Goal: Task Accomplishment & Management: Manage account settings

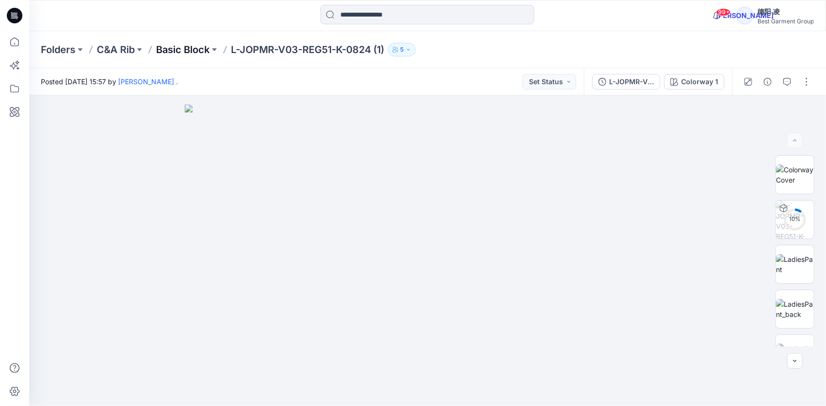
click at [203, 50] on p "Basic Block" at bounding box center [182, 50] width 53 height 14
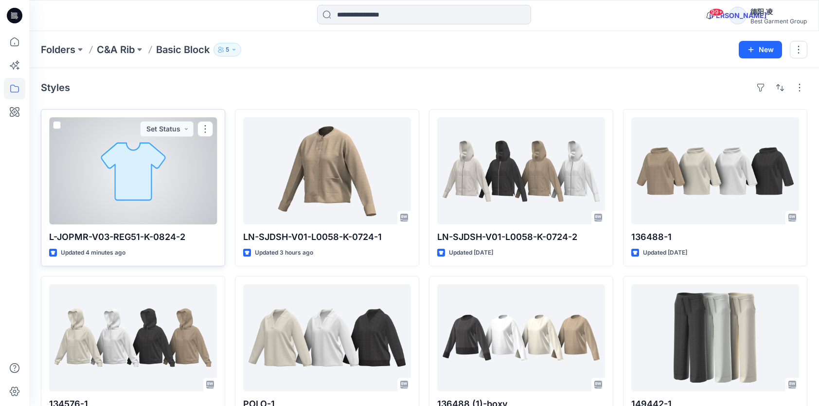
click at [203, 203] on div at bounding box center [133, 170] width 168 height 107
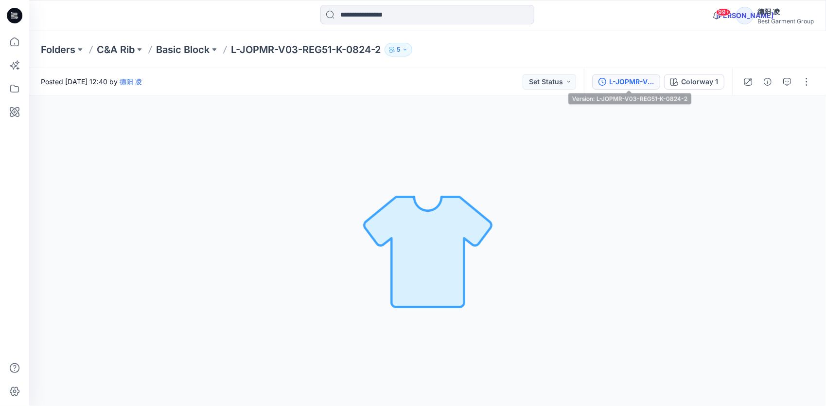
click at [626, 83] on div "L-JOPMR-V03-REG51-K-0824-2" at bounding box center [631, 81] width 45 height 11
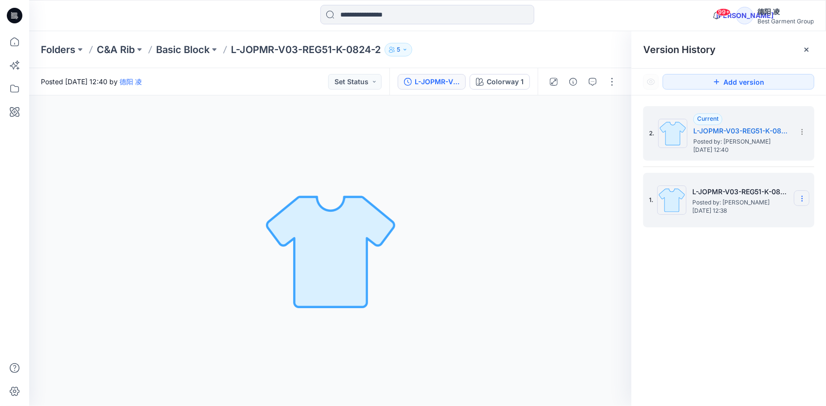
click at [801, 194] on section at bounding box center [802, 198] width 16 height 16
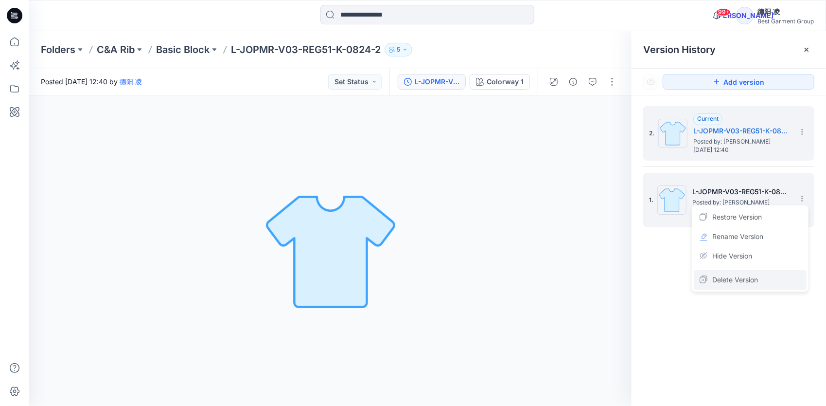
click at [746, 277] on span "Delete Version" at bounding box center [735, 280] width 46 height 12
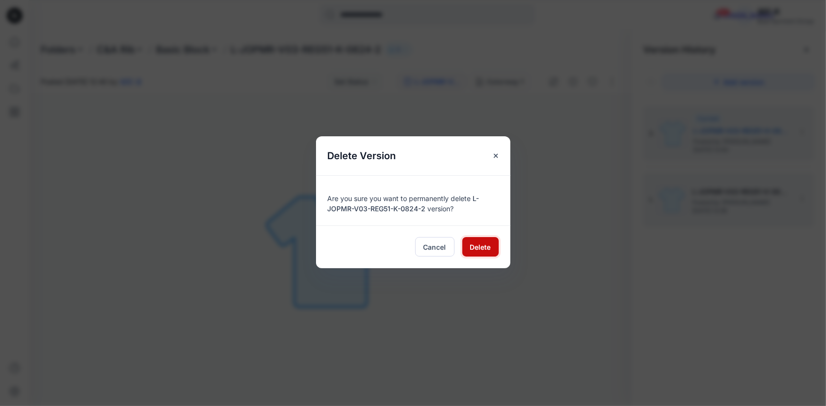
click at [471, 248] on span "Delete" at bounding box center [480, 247] width 21 height 10
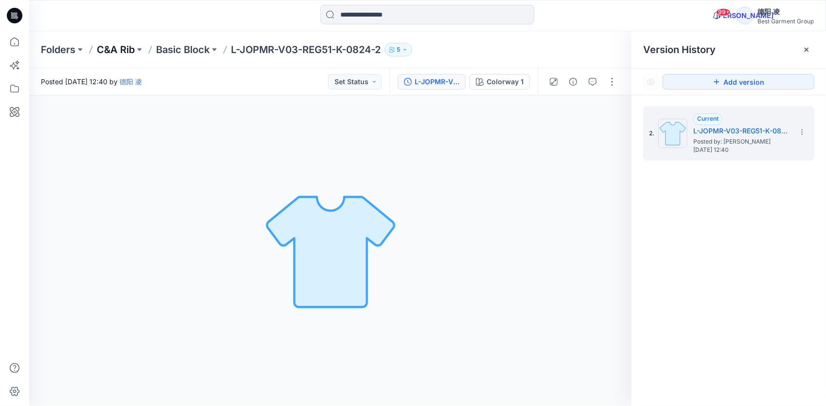
click at [112, 52] on p "C&A Rib" at bounding box center [116, 50] width 38 height 14
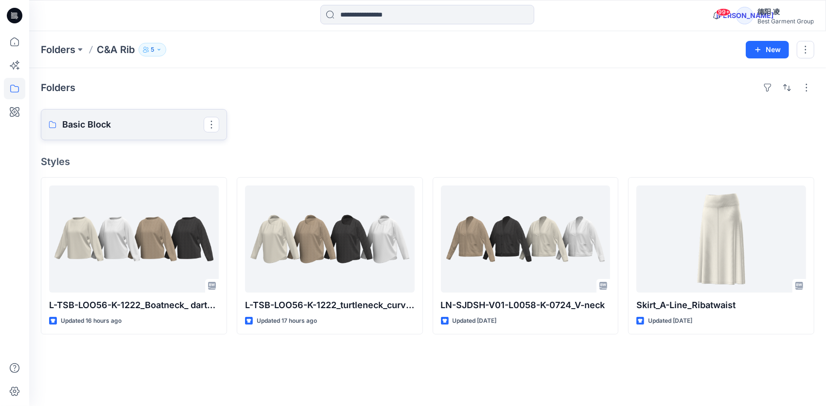
click at [100, 122] on p "Basic Block" at bounding box center [133, 125] width 142 height 14
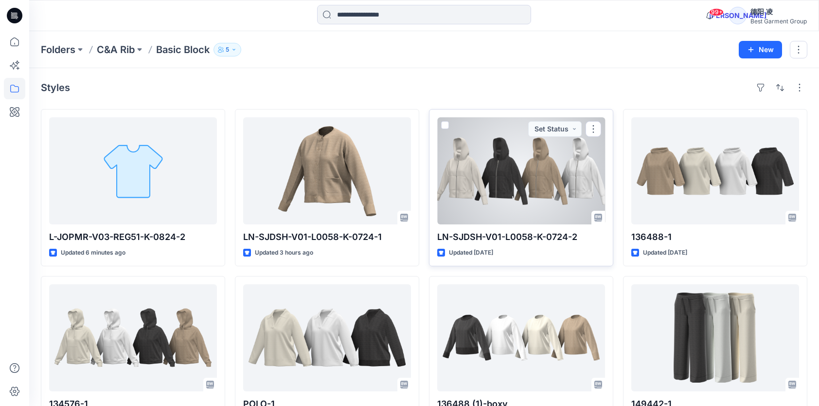
click at [555, 163] on div at bounding box center [521, 170] width 168 height 107
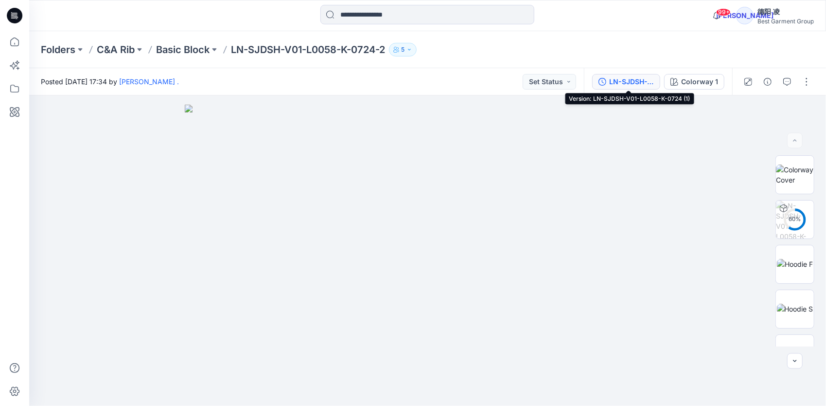
click at [619, 77] on div "LN-SJDSH-V01-L0058-K-0724 (1)" at bounding box center [631, 81] width 45 height 11
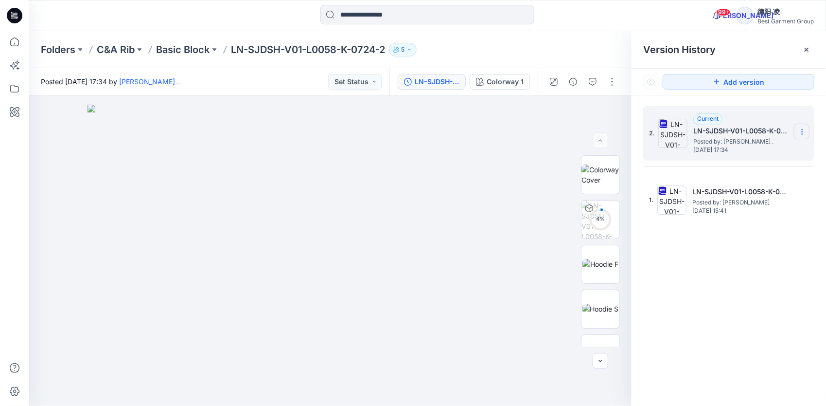
click at [808, 132] on section at bounding box center [802, 132] width 16 height 16
click at [779, 154] on span "Download Source BW File" at bounding box center [753, 151] width 82 height 12
click at [120, 46] on p "C&A Rib" at bounding box center [116, 50] width 38 height 14
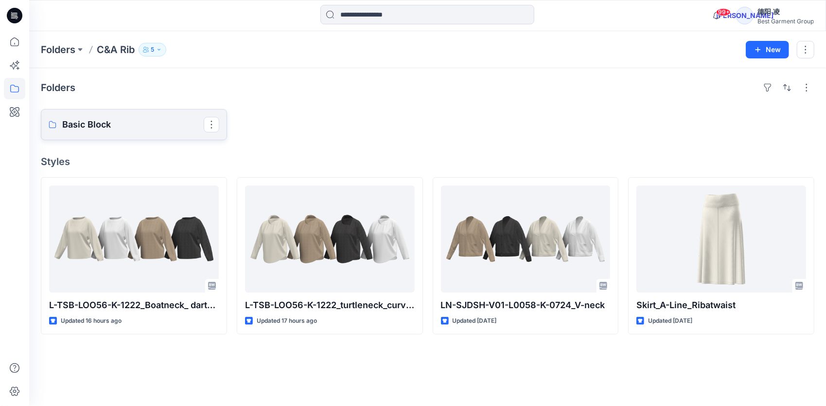
click at [107, 125] on p "Basic Block" at bounding box center [133, 125] width 142 height 14
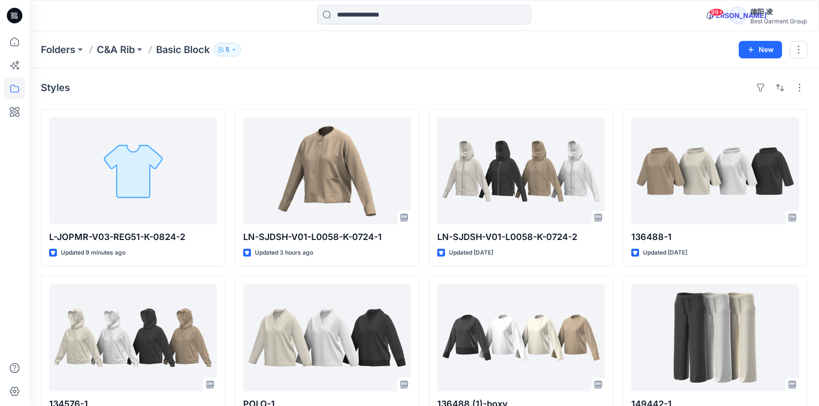
click at [411, 75] on div "Styles L-JOPMR-V03-REG51-K-0824-2 Updated 9 minutes ago 134576-1 Updated [DATE]…" at bounding box center [424, 339] width 790 height 543
click at [68, 49] on p "Folders" at bounding box center [58, 50] width 35 height 14
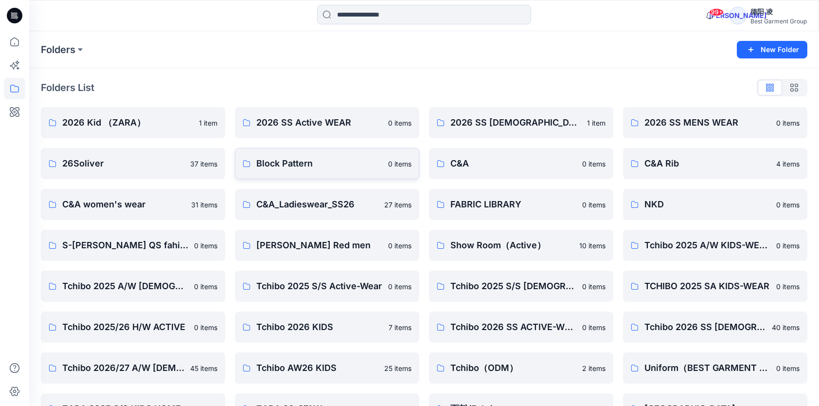
click at [309, 169] on p "Block Pattern" at bounding box center [319, 164] width 126 height 14
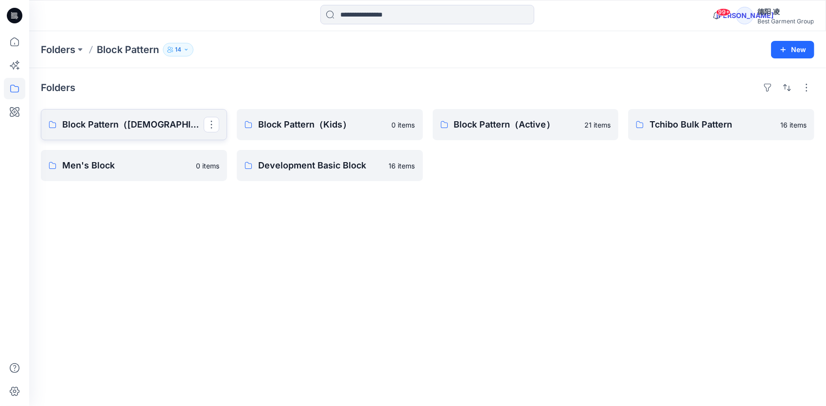
click at [149, 127] on p "Block Pattern（Ladies）" at bounding box center [133, 125] width 142 height 14
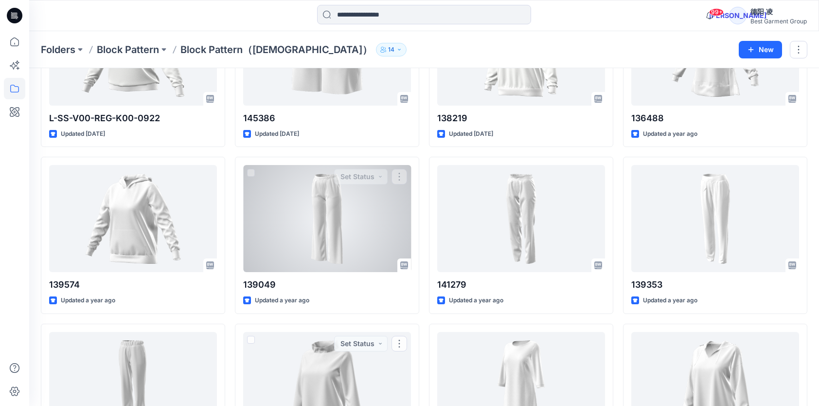
scroll to position [4527, 0]
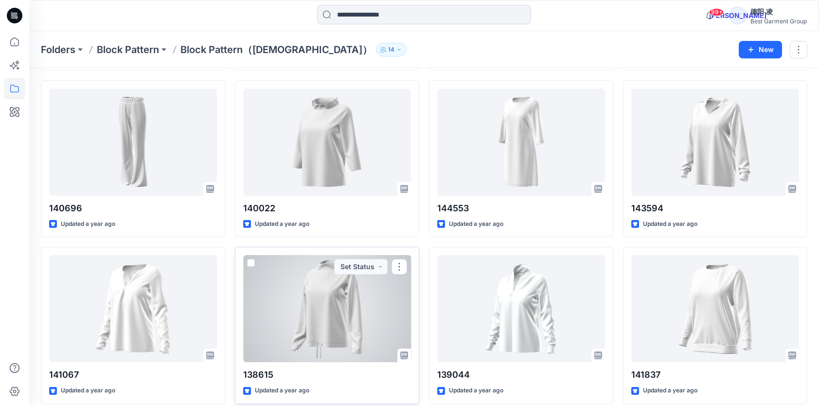
click at [337, 301] on div at bounding box center [327, 308] width 168 height 107
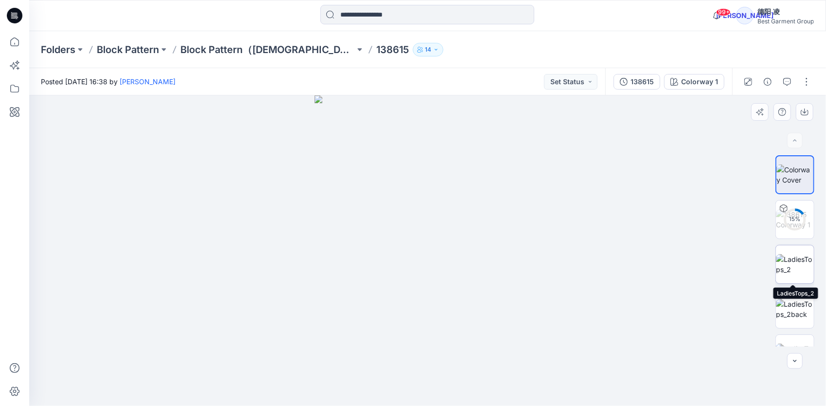
click at [791, 259] on img at bounding box center [795, 264] width 38 height 20
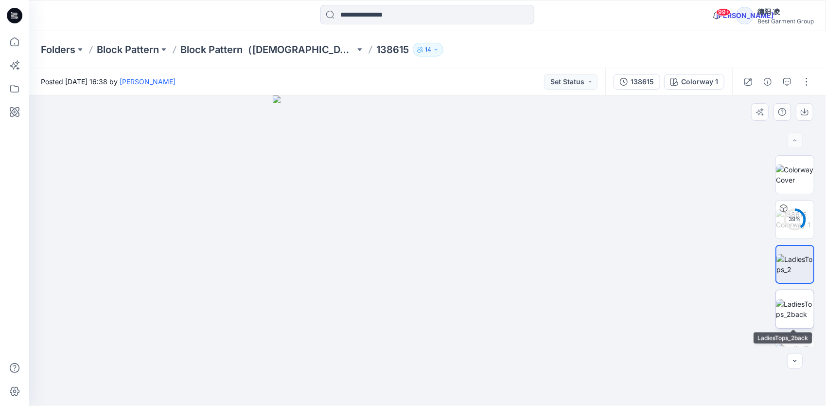
click at [787, 299] on img at bounding box center [795, 309] width 38 height 20
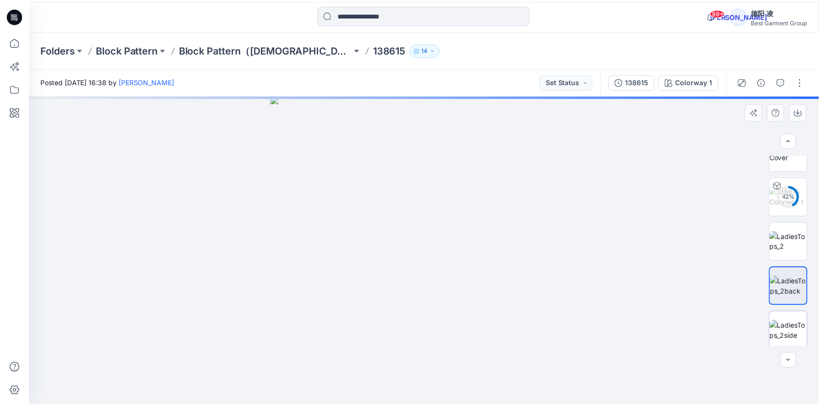
scroll to position [26, 0]
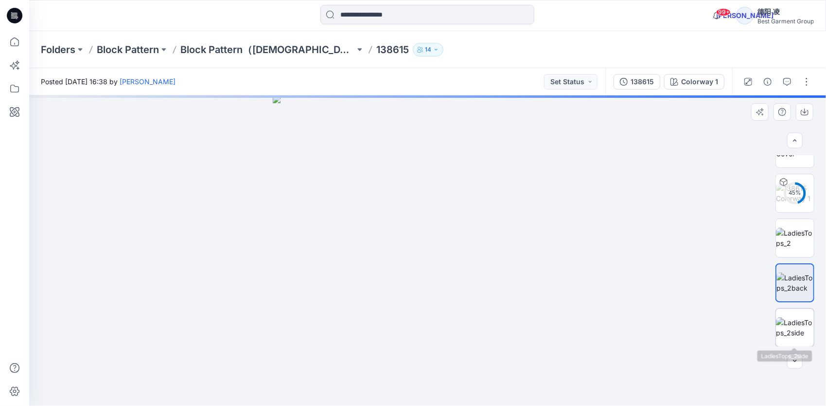
click at [802, 317] on img at bounding box center [795, 327] width 38 height 20
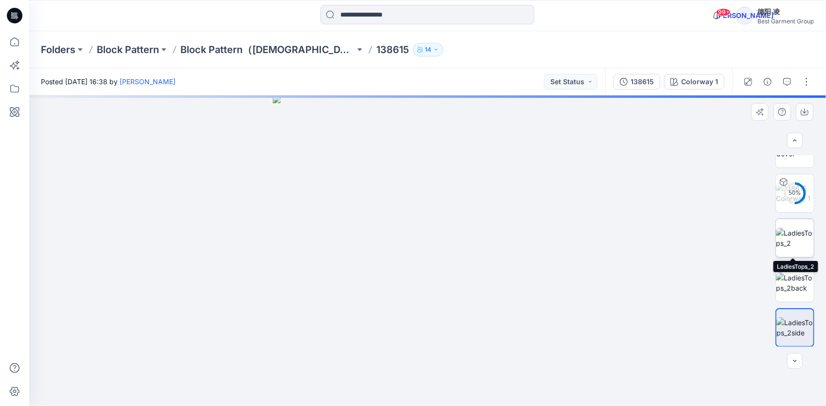
click at [799, 235] on img at bounding box center [795, 238] width 38 height 20
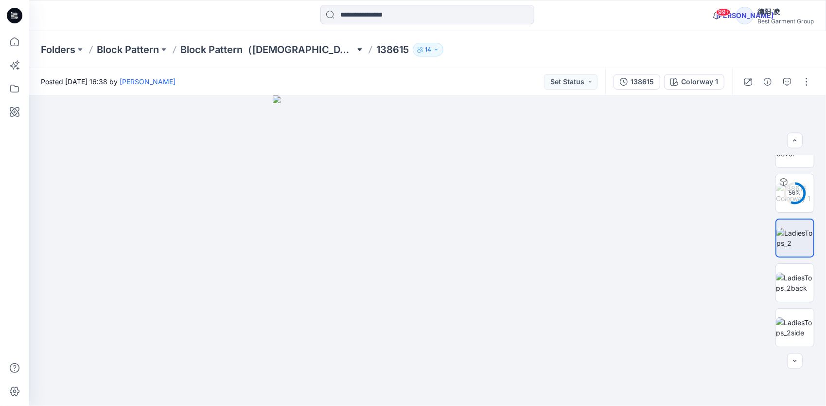
click at [355, 50] on button at bounding box center [360, 50] width 10 height 14
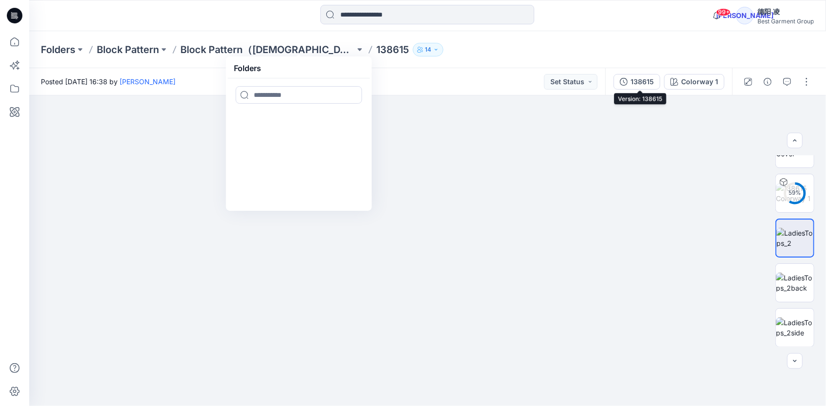
click at [654, 78] on div "138615" at bounding box center [642, 81] width 23 height 11
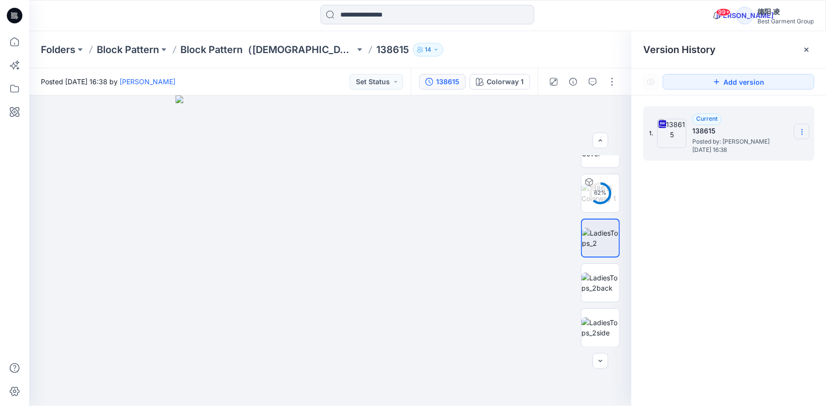
click at [800, 133] on icon at bounding box center [803, 132] width 8 height 8
click at [763, 154] on span "Download Source BW File" at bounding box center [753, 151] width 82 height 12
click at [141, 53] on p "Block Pattern" at bounding box center [128, 50] width 62 height 14
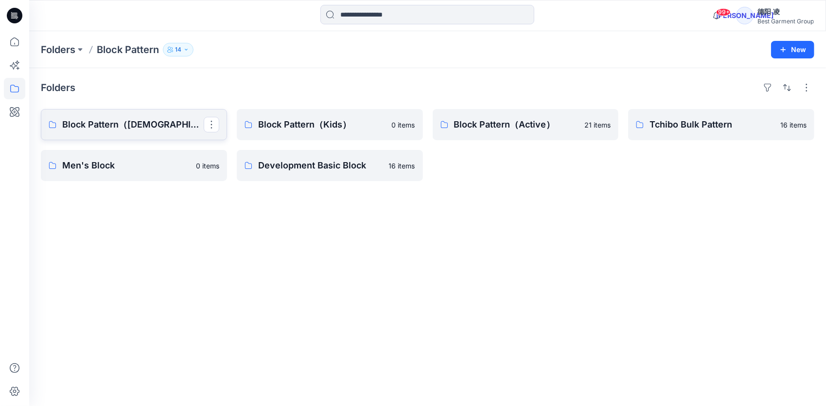
click at [174, 123] on p "Block Pattern（Ladies）" at bounding box center [133, 125] width 142 height 14
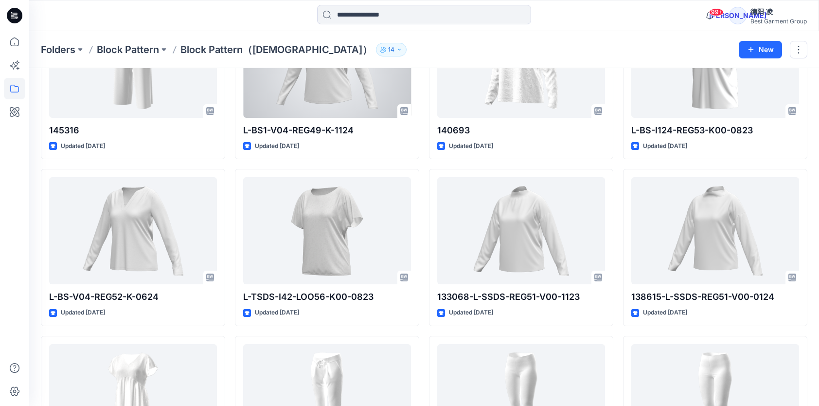
scroll to position [2675, 0]
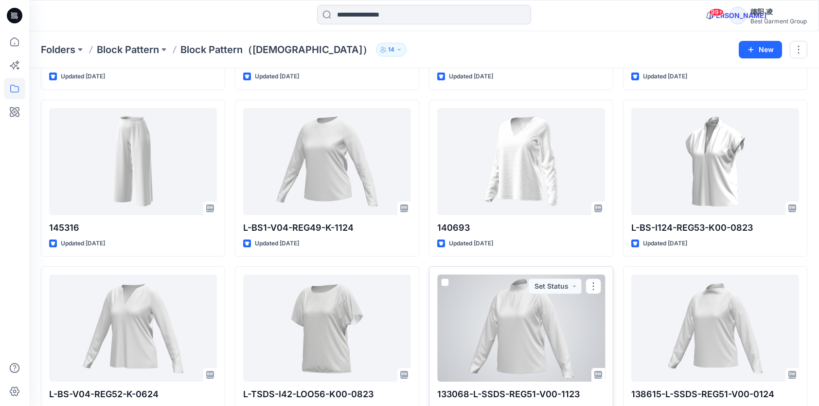
click at [494, 300] on div at bounding box center [521, 327] width 168 height 107
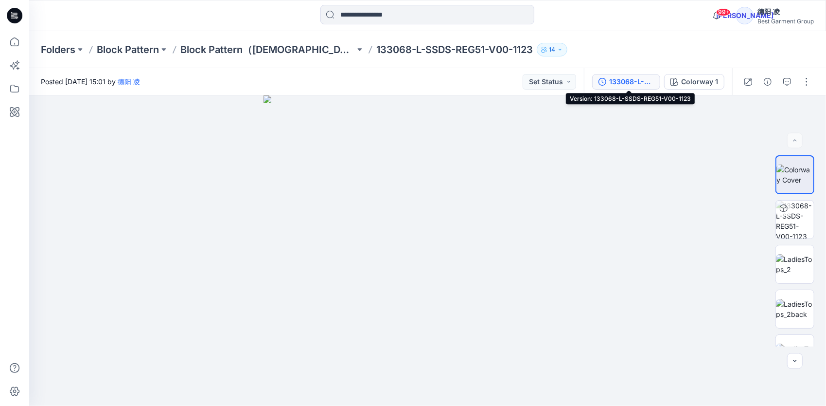
click at [628, 80] on div "133068-L-SSDS-REG51-V00-1123" at bounding box center [631, 81] width 45 height 11
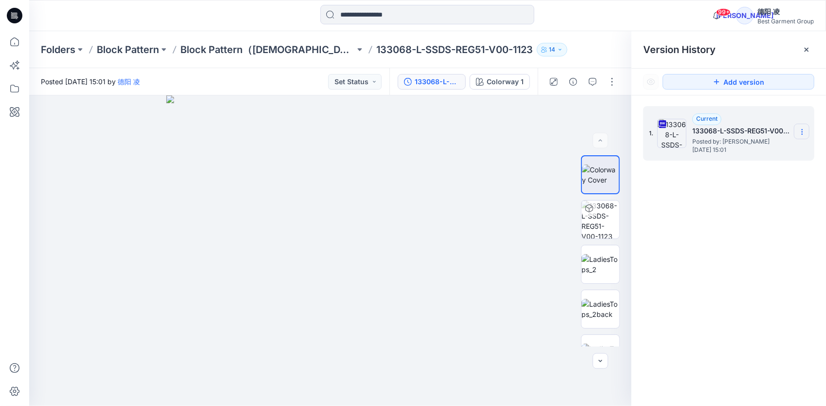
click at [802, 132] on icon at bounding box center [803, 132] width 8 height 8
click at [767, 153] on span "Download Source BW File" at bounding box center [753, 151] width 82 height 12
click at [71, 50] on p "Folders" at bounding box center [58, 50] width 35 height 14
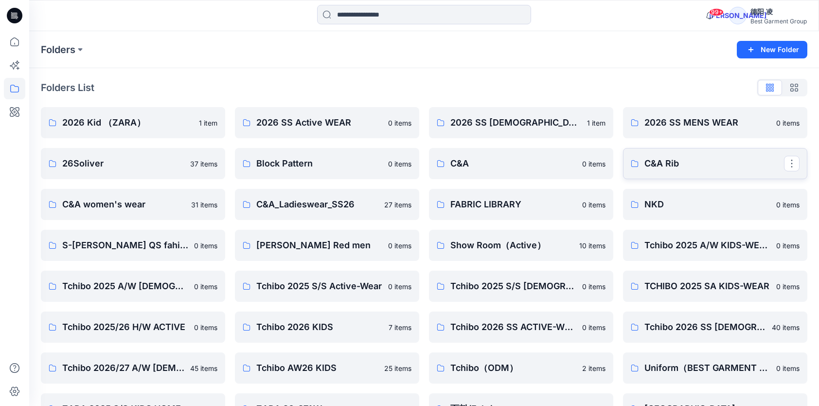
click at [663, 168] on p "C&A Rib" at bounding box center [714, 164] width 140 height 14
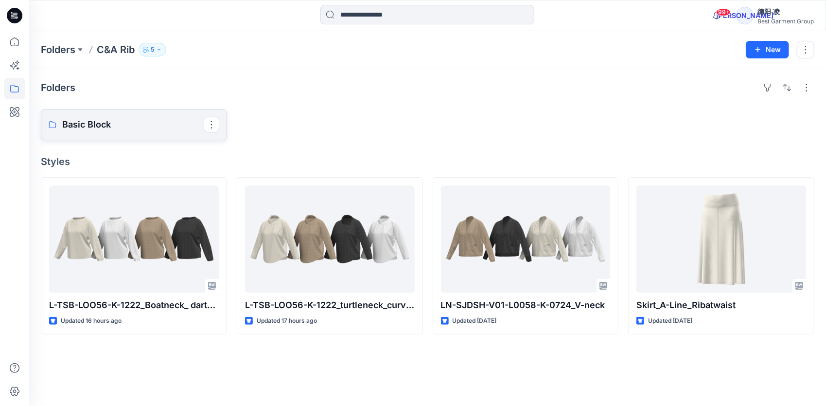
click at [131, 118] on p "Basic Block" at bounding box center [133, 125] width 142 height 14
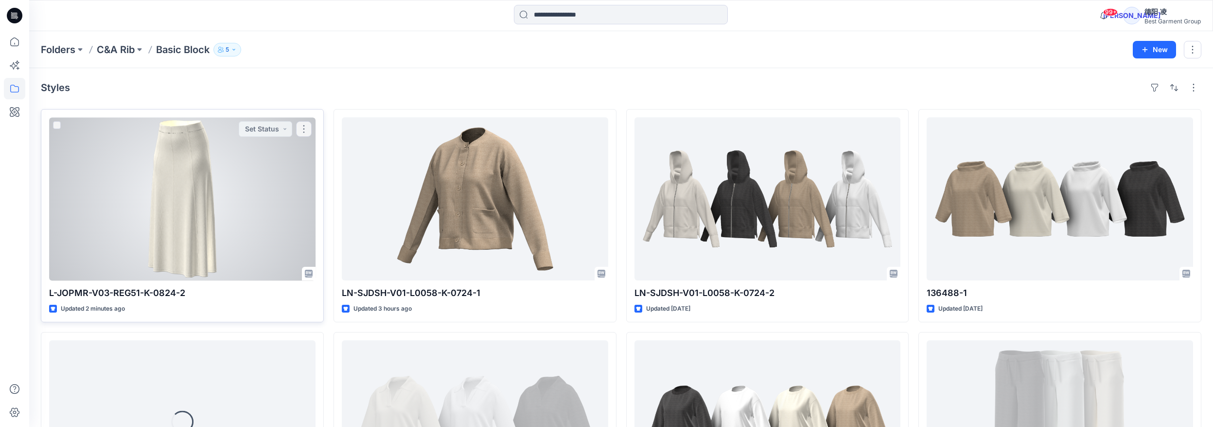
click at [291, 210] on div at bounding box center [182, 198] width 267 height 163
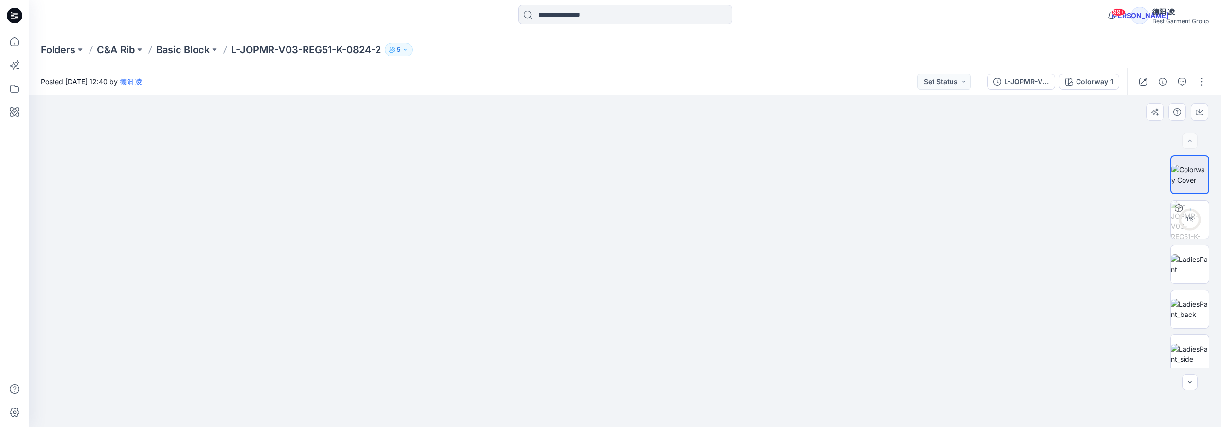
drag, startPoint x: 640, startPoint y: 155, endPoint x: 644, endPoint y: 358, distance: 203.3
click at [644, 358] on img at bounding box center [624, 221] width 215 height 410
click at [195, 51] on p "Basic Block" at bounding box center [182, 50] width 53 height 14
